Goal: Transaction & Acquisition: Purchase product/service

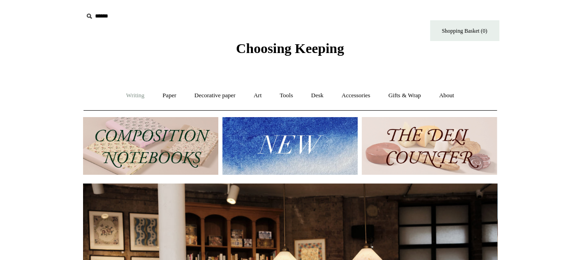
click at [131, 94] on link "Writing +" at bounding box center [135, 96] width 35 height 24
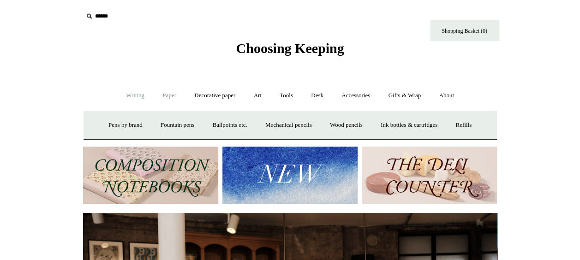
click at [170, 93] on link "Paper +" at bounding box center [169, 96] width 30 height 24
click at [153, 128] on link "Notebooks +" at bounding box center [161, 125] width 42 height 24
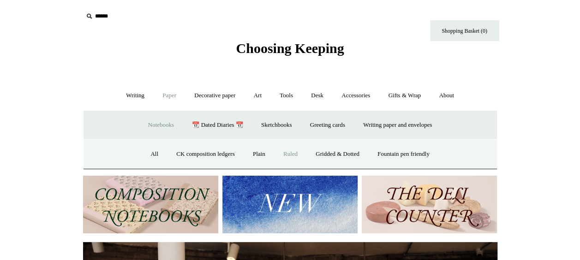
click at [289, 156] on link "Ruled" at bounding box center [290, 154] width 31 height 24
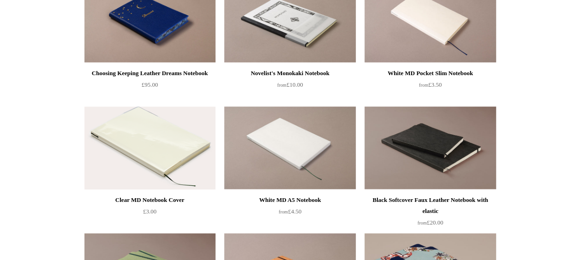
scroll to position [395, 0]
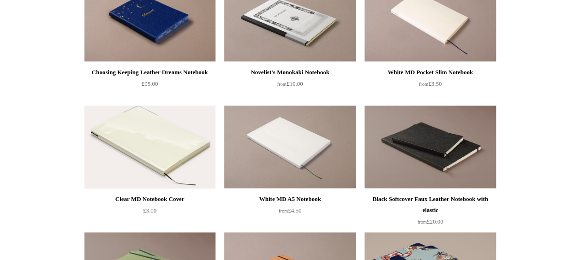
click at [160, 164] on img at bounding box center [149, 147] width 131 height 83
